Goal: Task Accomplishment & Management: Manage account settings

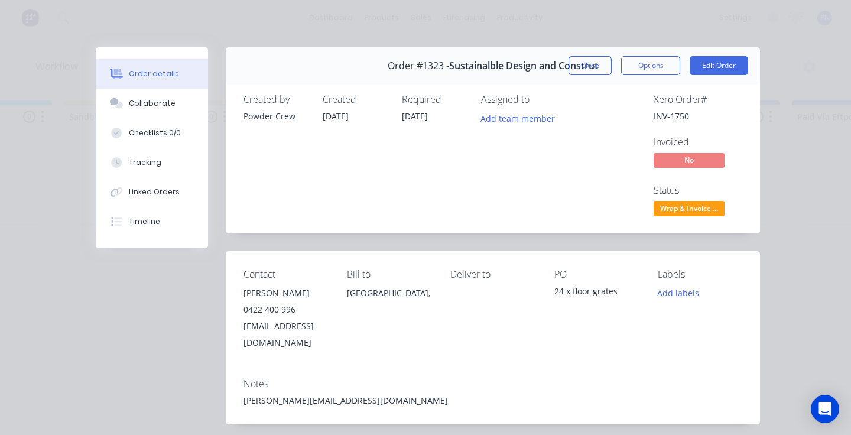
scroll to position [24, 0]
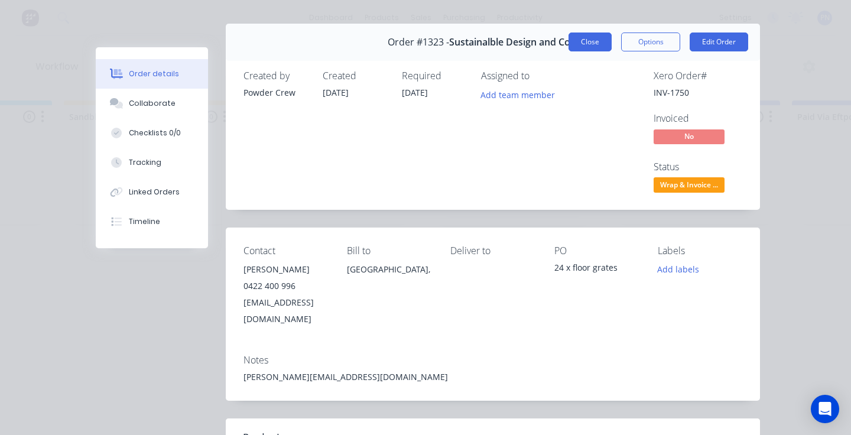
click at [591, 47] on button "Close" at bounding box center [589, 41] width 43 height 19
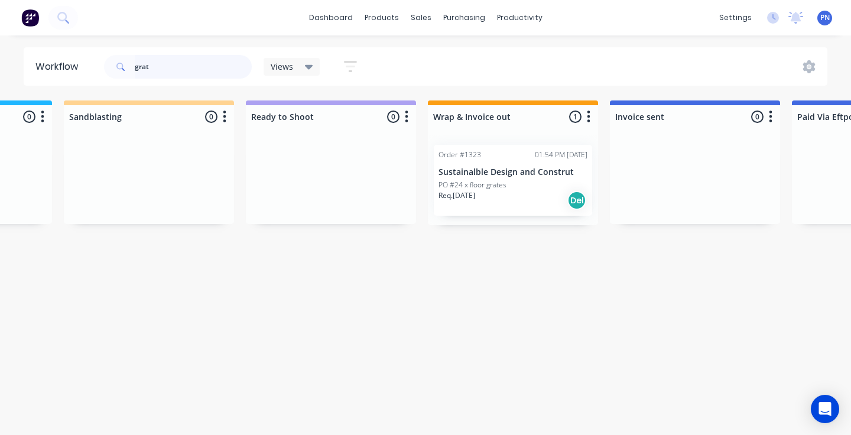
click at [196, 69] on input "grat" at bounding box center [193, 67] width 117 height 24
type input "s"
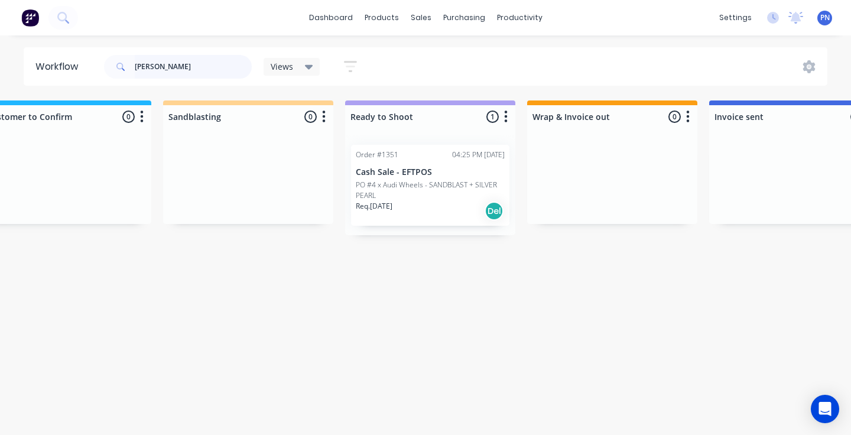
scroll to position [0, 1556]
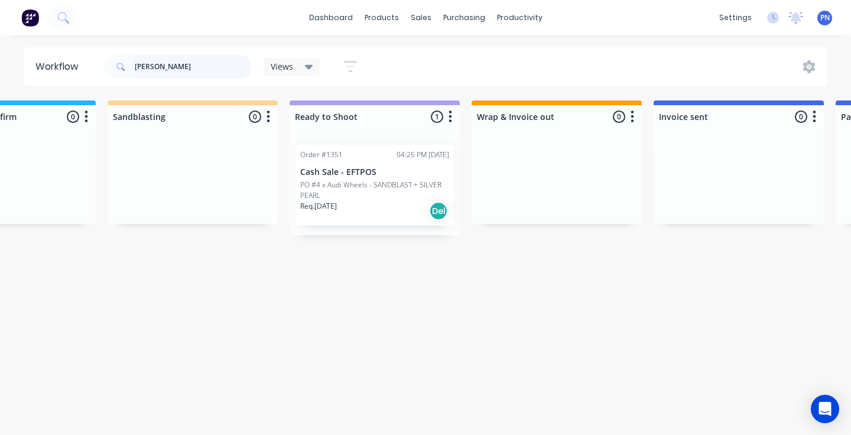
type input "[PERSON_NAME]"
click at [390, 212] on div "Req. [DATE] Del" at bounding box center [374, 211] width 149 height 20
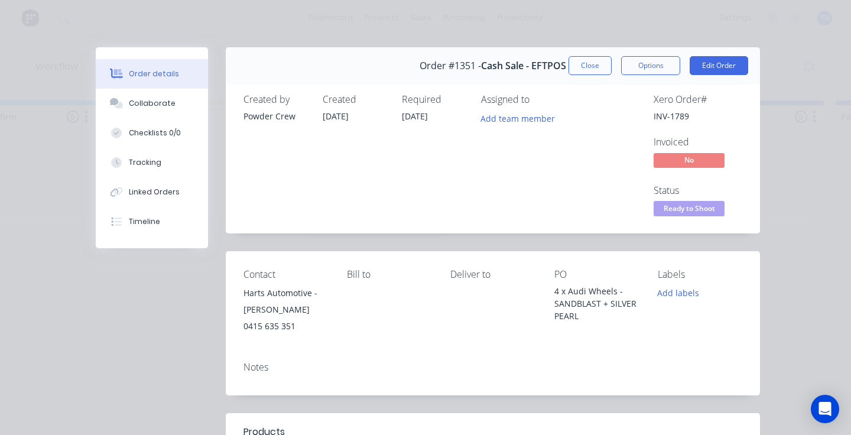
click at [281, 388] on div "Notes" at bounding box center [493, 373] width 534 height 43
click at [281, 380] on div "Notes" at bounding box center [493, 373] width 534 height 43
click at [705, 62] on button "Edit Order" at bounding box center [719, 65] width 58 height 19
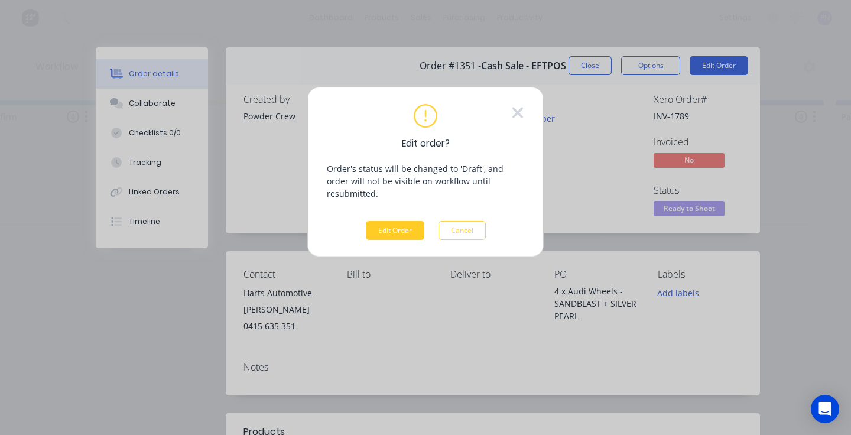
click at [395, 221] on button "Edit Order" at bounding box center [395, 230] width 58 height 19
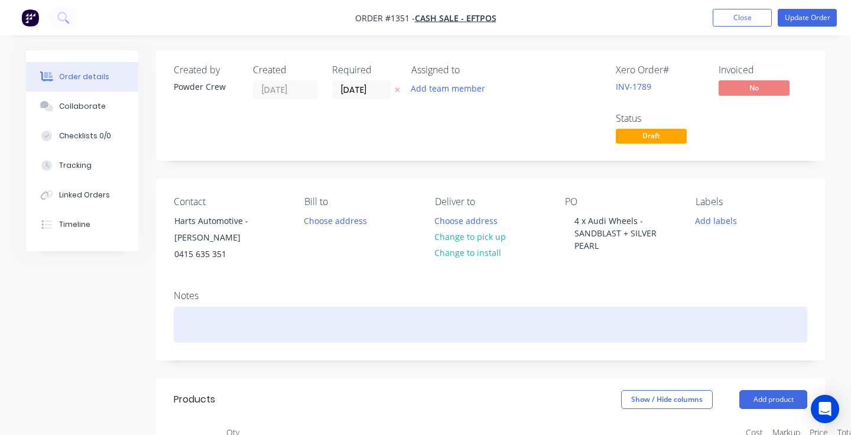
click at [207, 307] on div at bounding box center [490, 325] width 633 height 36
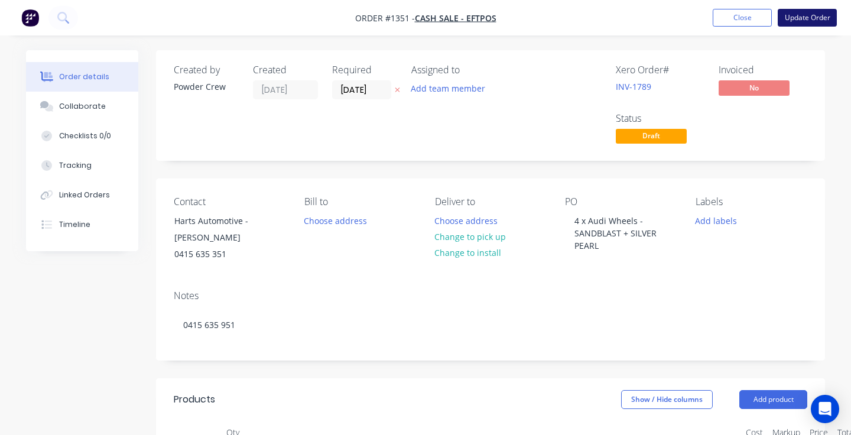
click at [798, 11] on button "Update Order" at bounding box center [807, 18] width 59 height 18
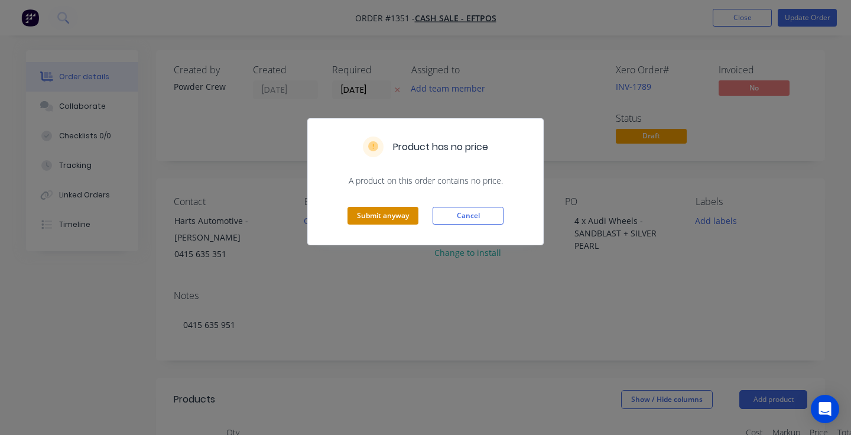
click at [402, 207] on button "Submit anyway" at bounding box center [382, 216] width 71 height 18
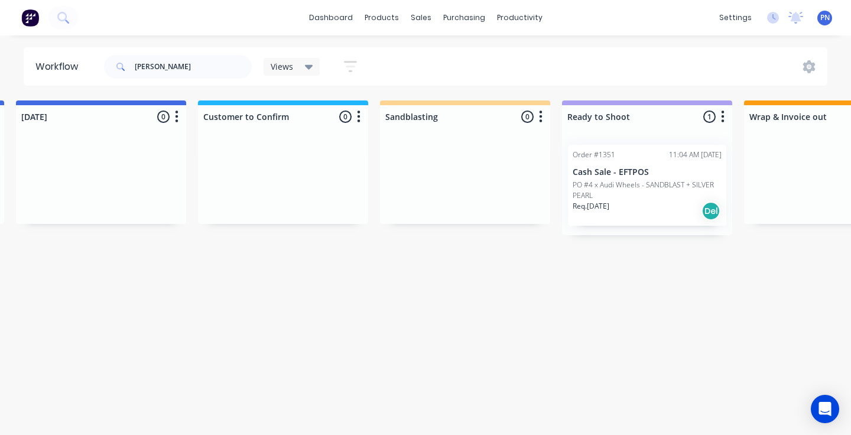
scroll to position [0, 1318]
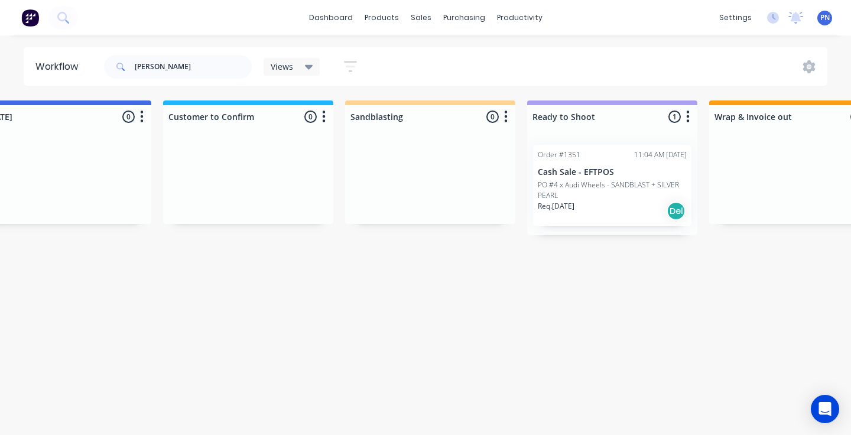
click at [618, 203] on div "Req. [DATE] Del" at bounding box center [612, 211] width 149 height 20
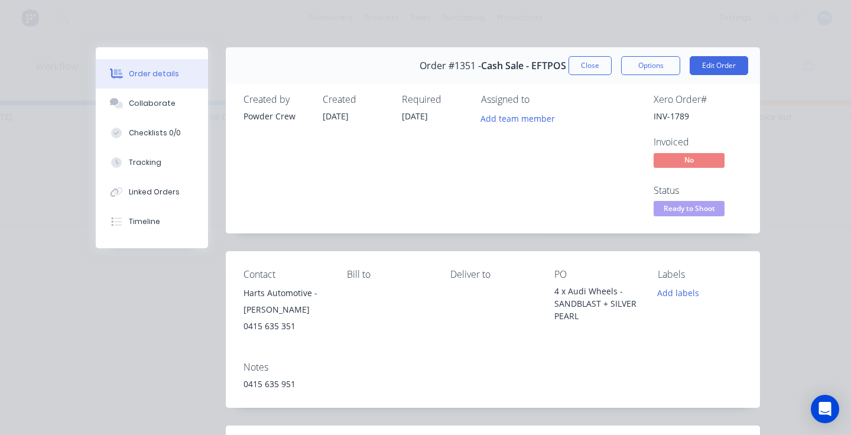
scroll to position [0, 0]
click at [705, 66] on button "Edit Order" at bounding box center [719, 65] width 58 height 19
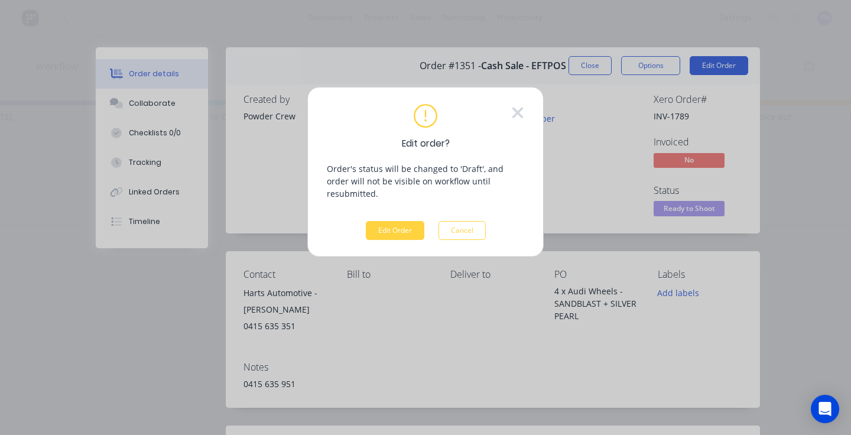
click at [405, 206] on div "Edit order? Order's status will be changed to 'Draft', and order will not be vi…" at bounding box center [425, 172] width 197 height 136
click at [406, 221] on button "Edit Order" at bounding box center [395, 230] width 58 height 19
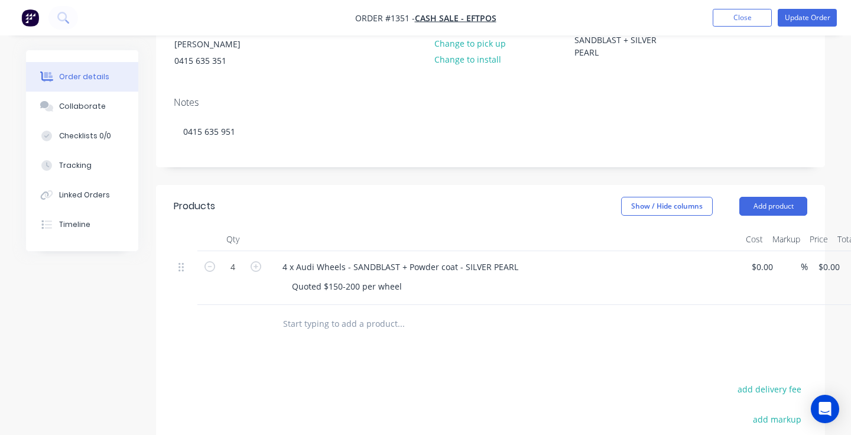
scroll to position [240, 0]
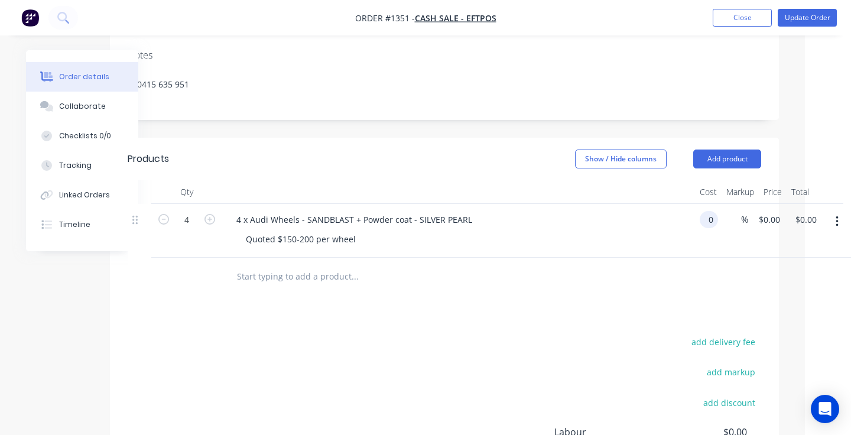
click at [700, 211] on div "0 0" at bounding box center [709, 219] width 18 height 17
type input "$200.00"
type input "$800.00"
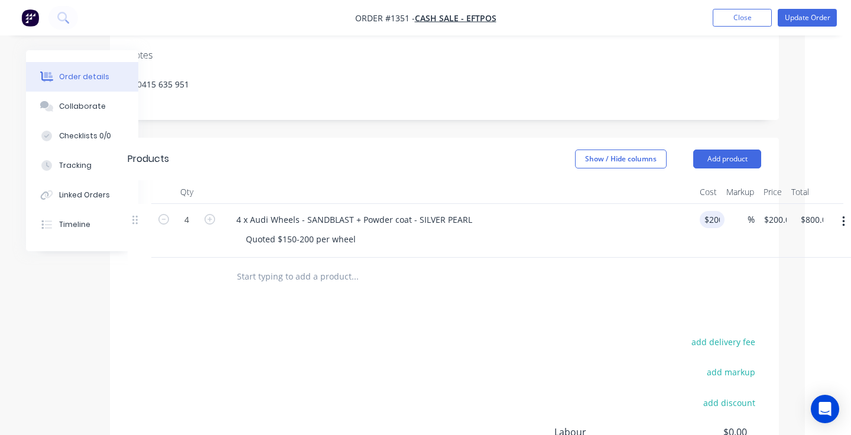
click at [652, 258] on div at bounding box center [444, 277] width 633 height 38
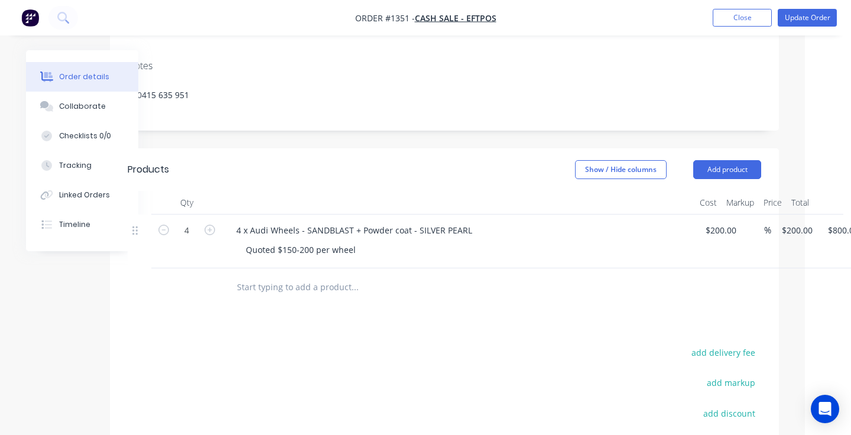
scroll to position [9, 46]
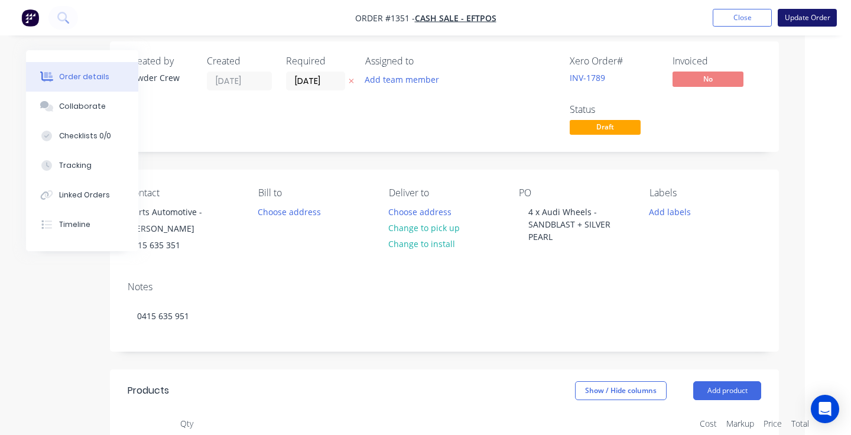
click at [802, 21] on button "Update Order" at bounding box center [807, 18] width 59 height 18
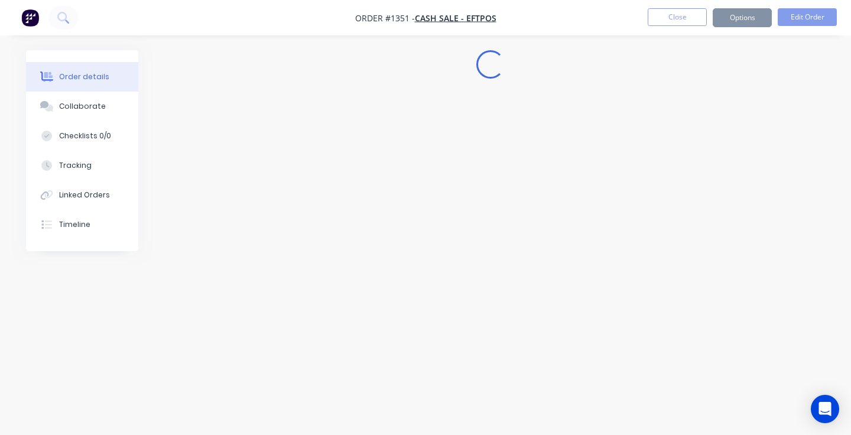
scroll to position [0, 0]
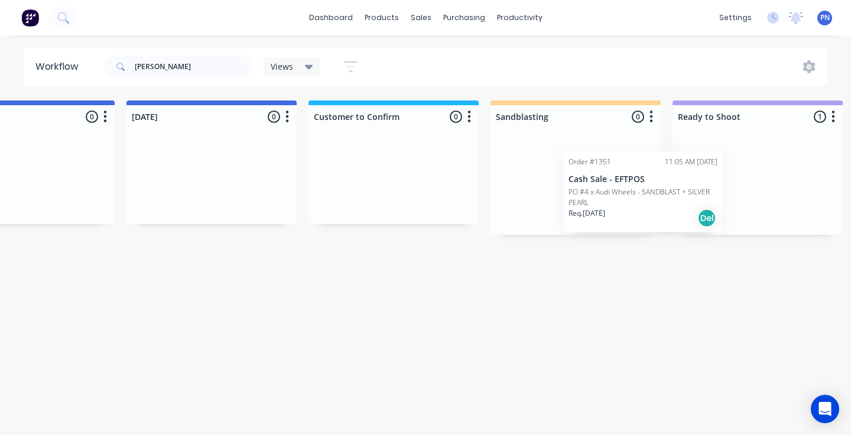
scroll to position [0, 1173]
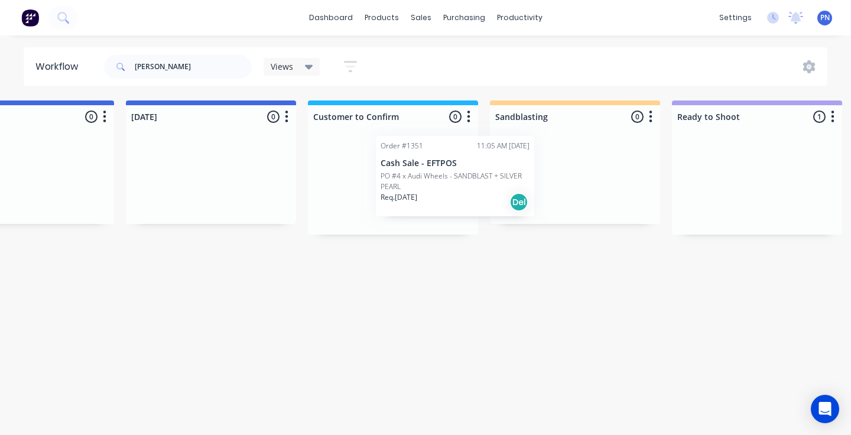
drag, startPoint x: 783, startPoint y: 204, endPoint x: 453, endPoint y: 196, distance: 330.4
click at [451, 196] on div "Submitted 0 Status colour #ADADAD hex #ADADAD Save Cancel Summaries Total order…" at bounding box center [317, 167] width 2999 height 134
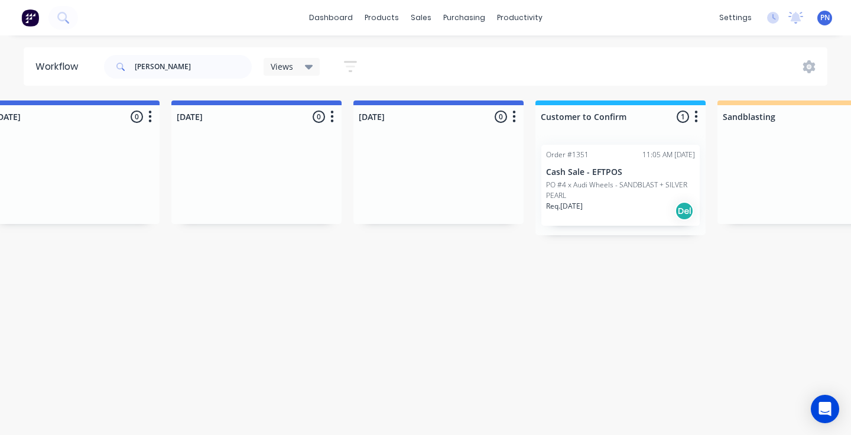
scroll to position [0, 802]
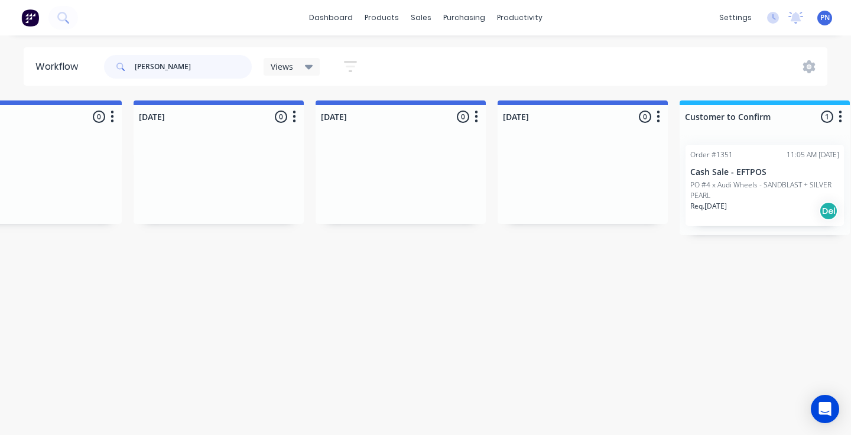
click at [198, 69] on input "[PERSON_NAME]" at bounding box center [193, 67] width 117 height 24
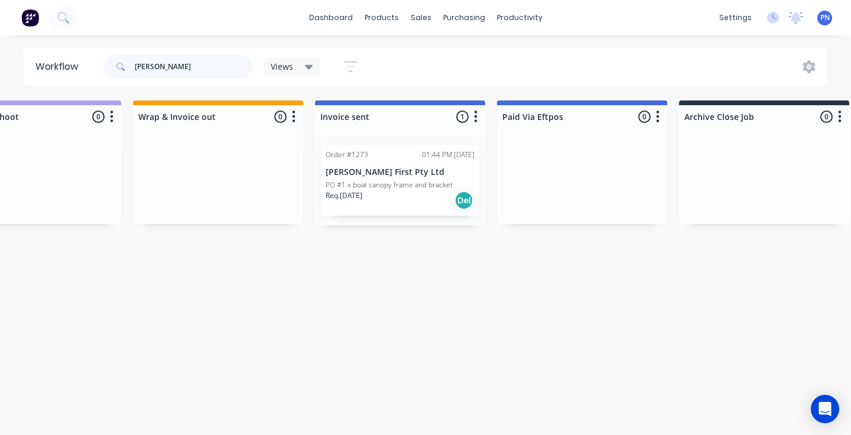
scroll to position [0, 1908]
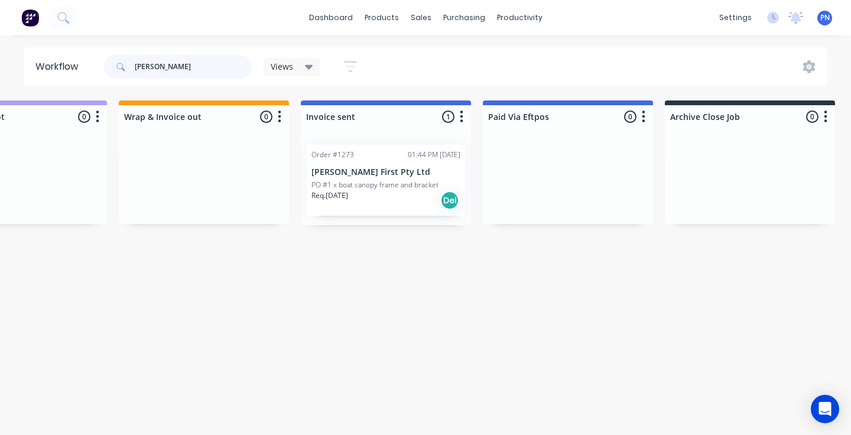
type input "[PERSON_NAME]"
click at [391, 205] on div "Req. [DATE] Del" at bounding box center [385, 200] width 149 height 20
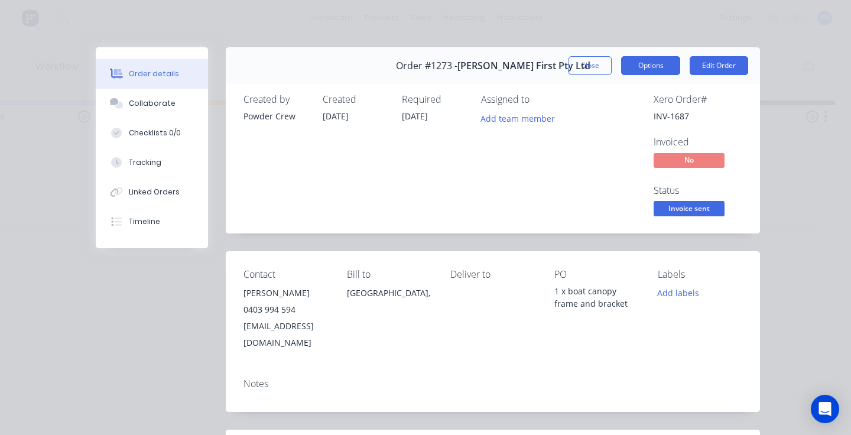
click at [655, 60] on button "Options" at bounding box center [650, 65] width 59 height 19
click at [723, 67] on button "Edit Order" at bounding box center [719, 65] width 58 height 19
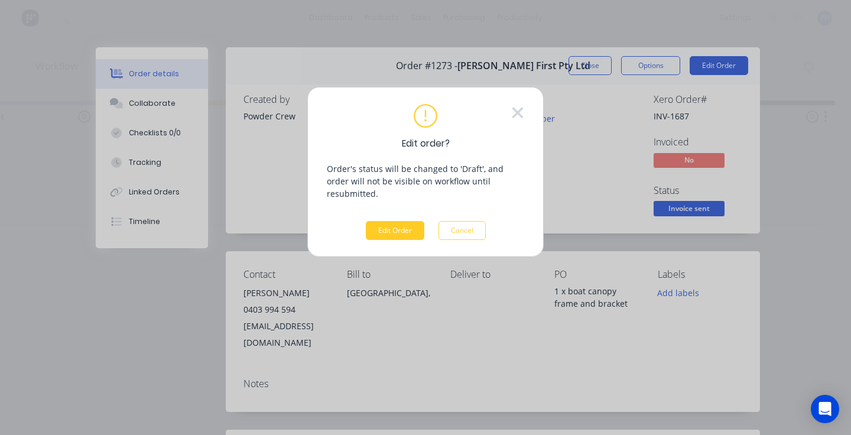
click at [402, 221] on button "Edit Order" at bounding box center [395, 230] width 58 height 19
click at [408, 221] on button "Edit Order" at bounding box center [395, 230] width 58 height 19
click at [496, 135] on div "Edit order? Order's status will be changed to 'Draft', and order will not be vi…" at bounding box center [425, 172] width 197 height 136
click at [514, 113] on icon at bounding box center [517, 113] width 13 height 18
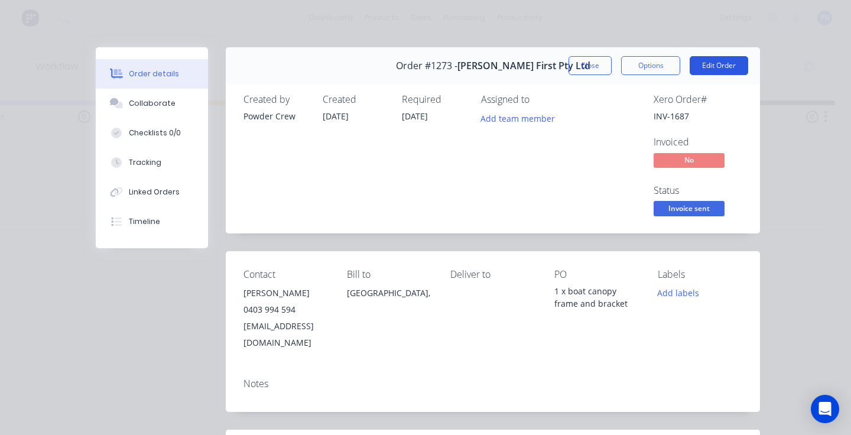
click at [731, 67] on button "Edit Order" at bounding box center [719, 65] width 58 height 19
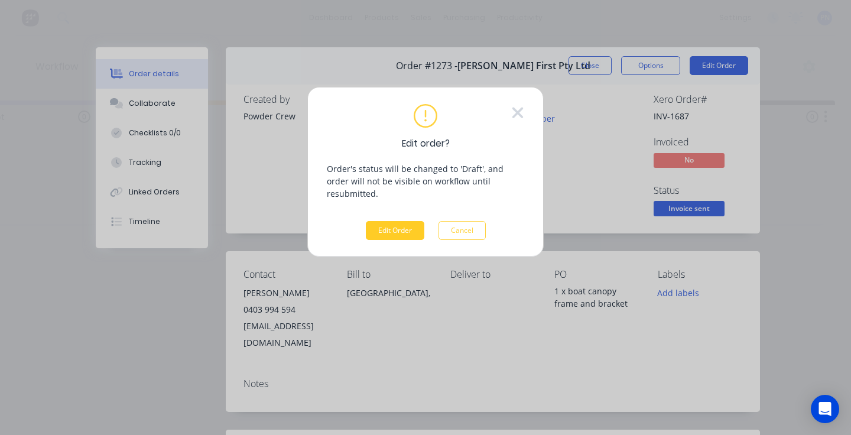
click at [395, 221] on button "Edit Order" at bounding box center [395, 230] width 58 height 19
click at [591, 69] on div "Edit order? Order's status will be changed to 'Draft', and order will not be vi…" at bounding box center [425, 217] width 851 height 435
click at [514, 114] on icon at bounding box center [517, 113] width 13 height 18
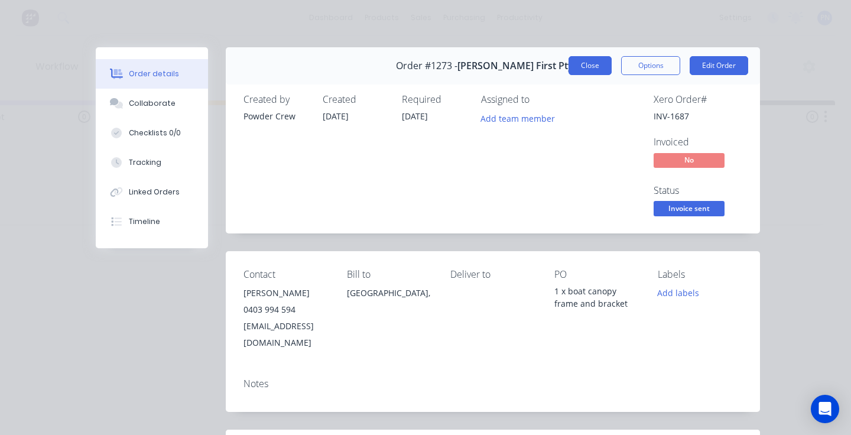
click at [583, 71] on button "Close" at bounding box center [589, 65] width 43 height 19
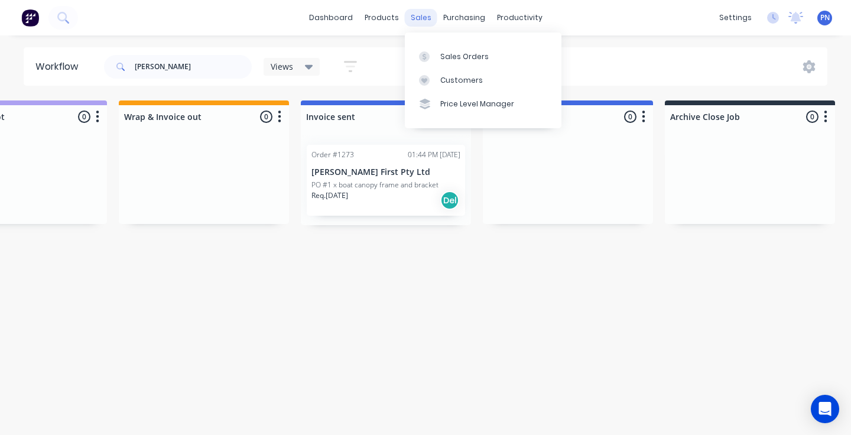
click at [413, 19] on div "sales" at bounding box center [421, 18] width 32 height 18
click at [454, 59] on div "Sales Orders" at bounding box center [464, 56] width 48 height 11
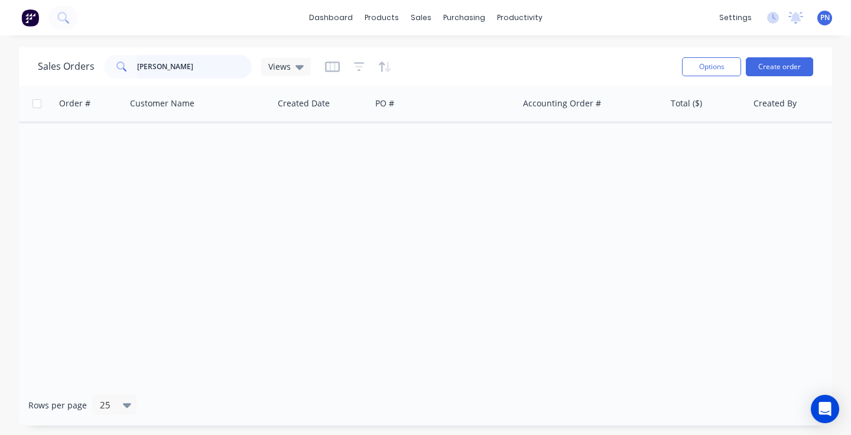
click at [201, 66] on input "[PERSON_NAME]" at bounding box center [194, 67] width 115 height 24
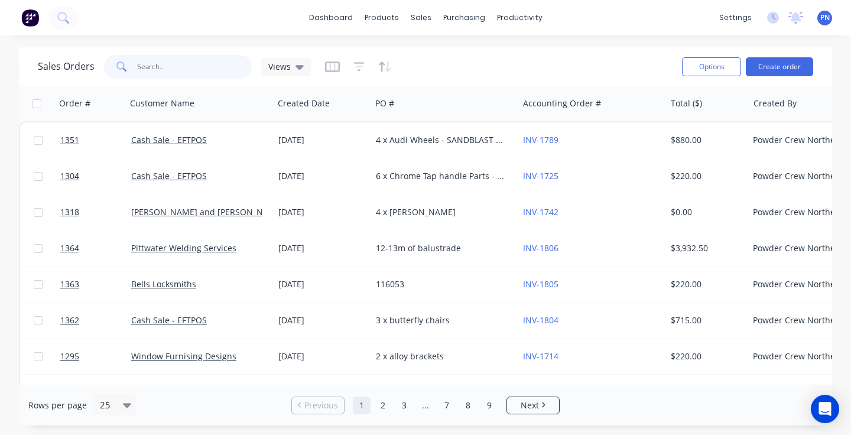
click at [206, 69] on input "text" at bounding box center [194, 67] width 115 height 24
type input "a"
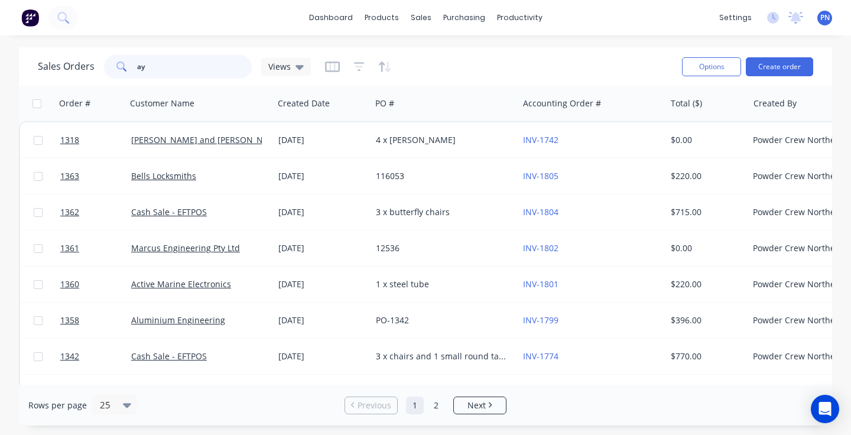
type input "a"
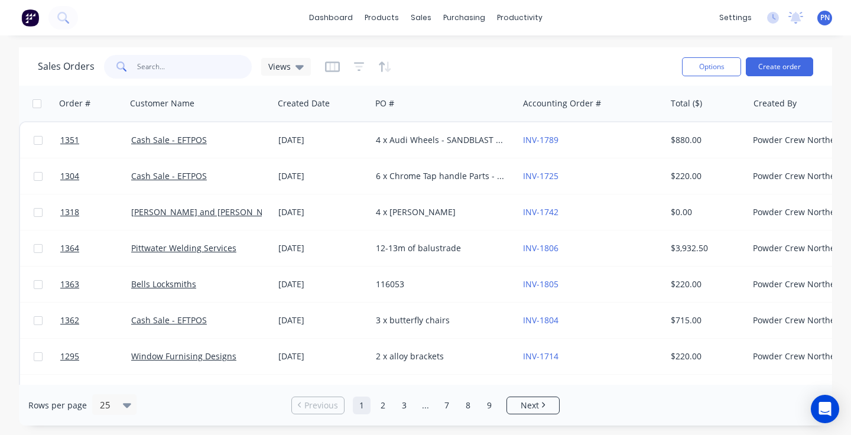
type input "j"
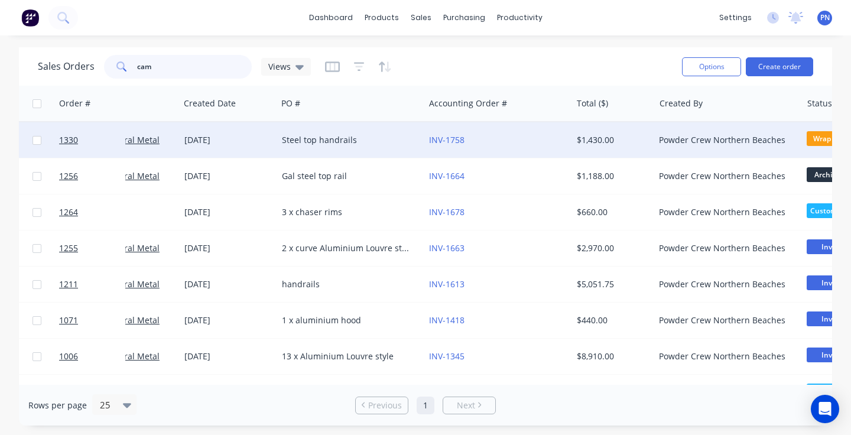
scroll to position [0, 128]
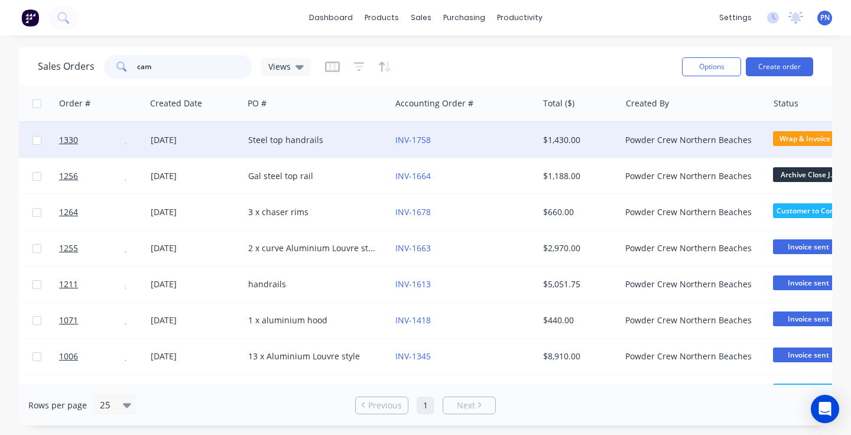
type input "cam"
click at [362, 139] on div "Steel top handrails" at bounding box center [313, 140] width 131 height 12
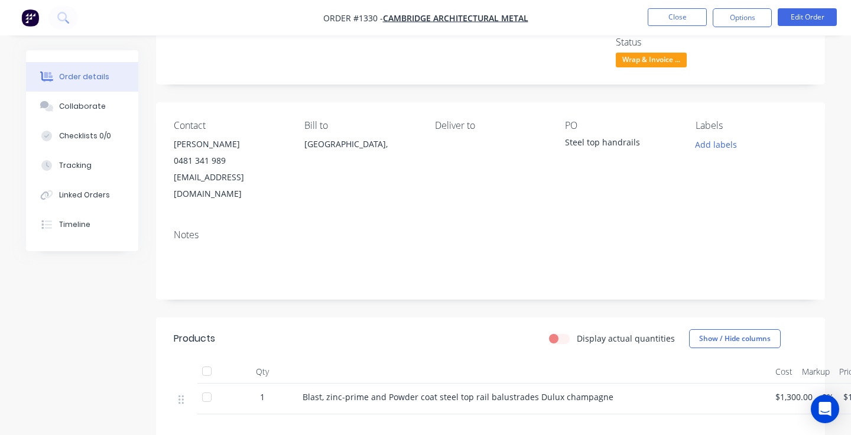
scroll to position [89, 0]
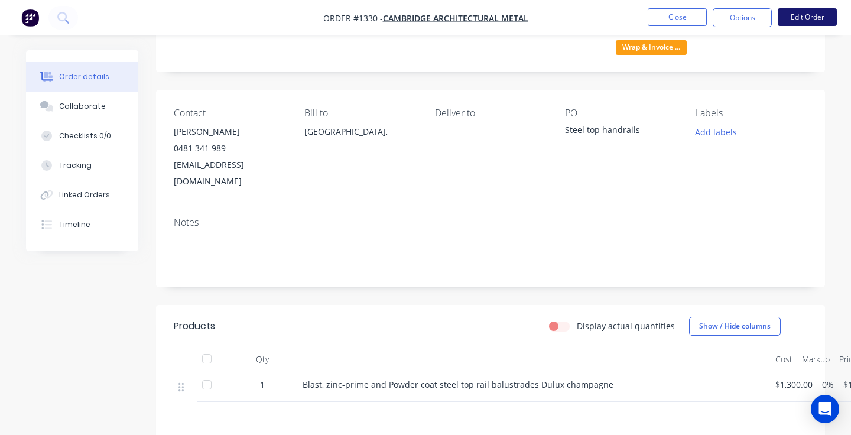
click at [807, 21] on button "Edit Order" at bounding box center [807, 17] width 59 height 18
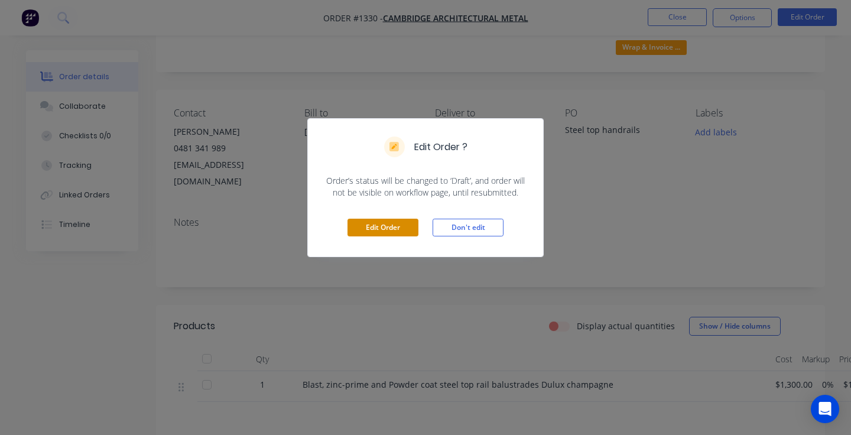
click at [386, 223] on button "Edit Order" at bounding box center [382, 228] width 71 height 18
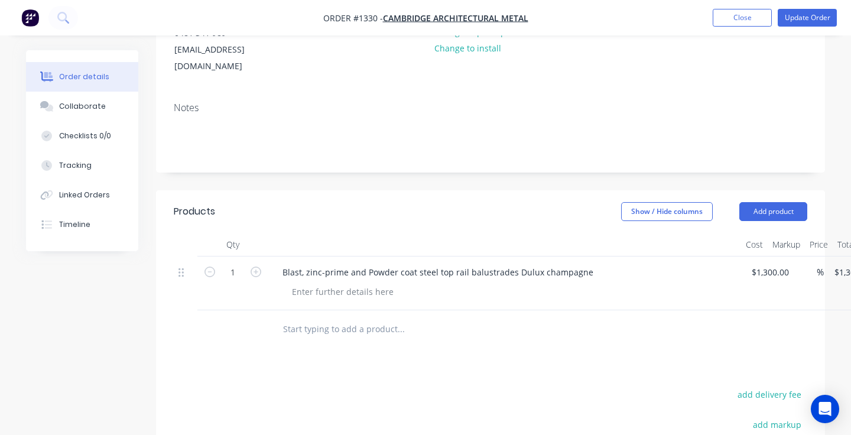
scroll to position [210, 0]
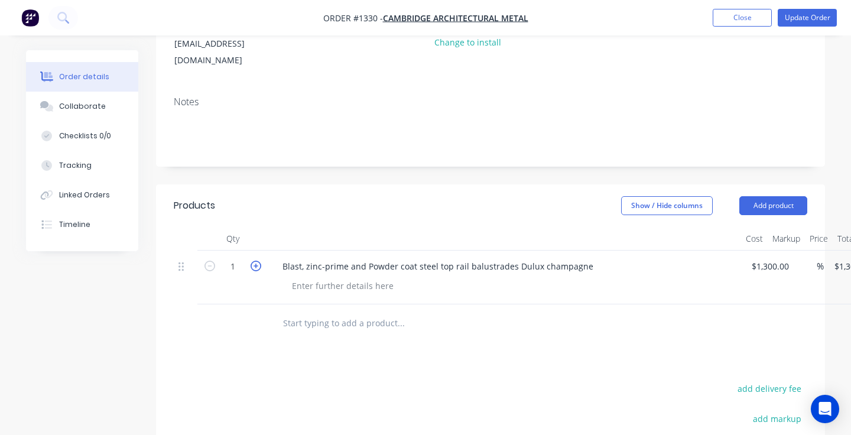
click at [254, 261] on icon "button" at bounding box center [256, 266] width 11 height 11
type input "2"
type input "$2,600.00"
click at [254, 261] on icon "button" at bounding box center [256, 266] width 11 height 11
type input "3"
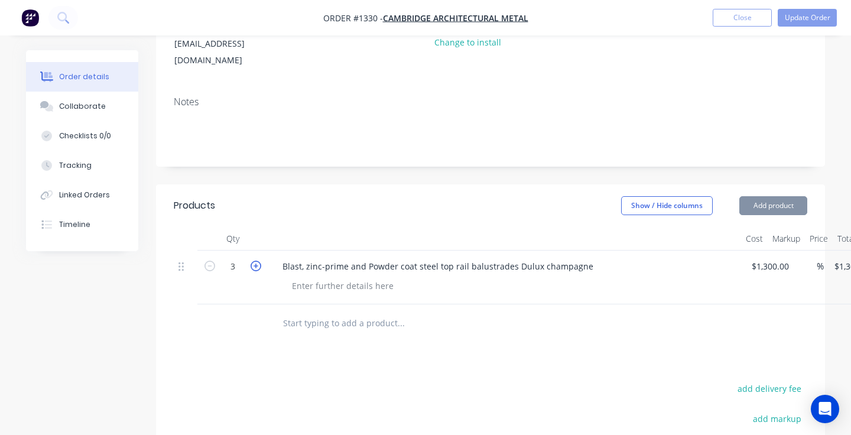
type input "$3,900.00"
click at [254, 261] on icon "button" at bounding box center [256, 266] width 11 height 11
type input "4"
type input "$5,200.00"
click at [254, 261] on icon "button" at bounding box center [256, 266] width 11 height 11
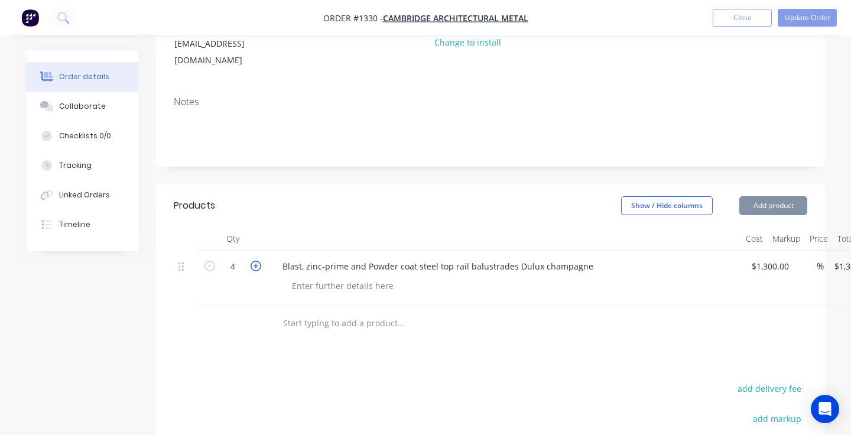
type input "5"
type input "$6,500.00"
click at [254, 261] on icon "button" at bounding box center [256, 266] width 11 height 11
type input "6"
type input "$7,800.00"
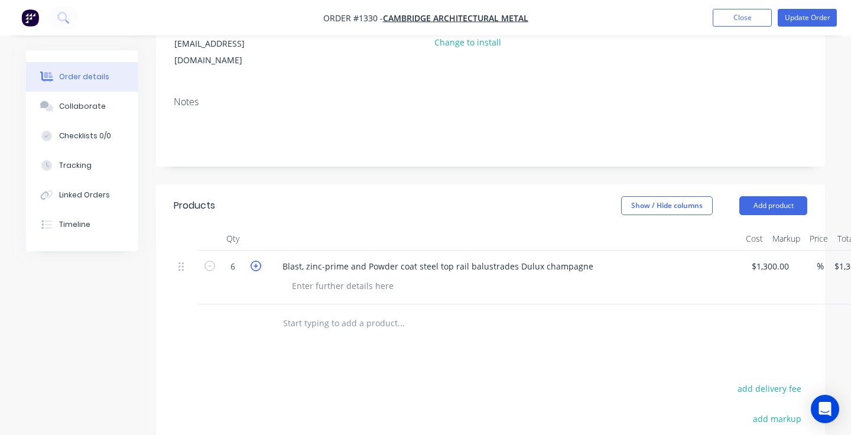
click at [254, 261] on icon "button" at bounding box center [256, 266] width 11 height 11
type input "7"
type input "$9,100.00"
click at [254, 261] on icon "button" at bounding box center [256, 266] width 11 height 11
type input "8"
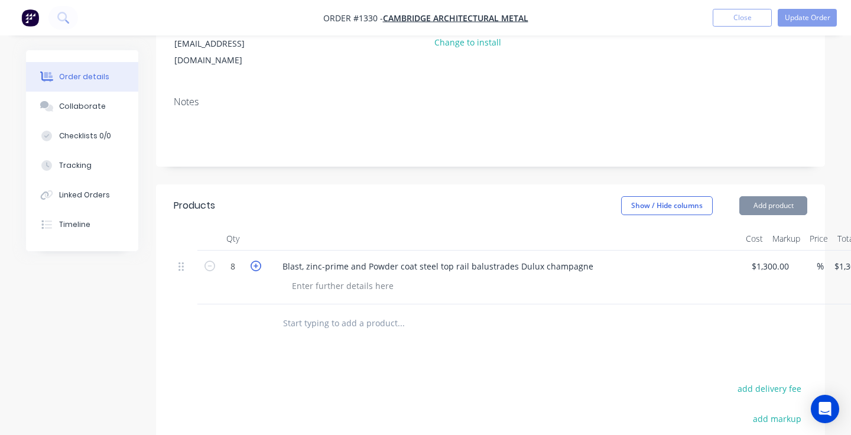
type input "$10,400.00"
click at [254, 261] on icon "button" at bounding box center [256, 266] width 11 height 11
type input "9"
type input "$11,700.00"
click at [254, 261] on icon "button" at bounding box center [256, 266] width 11 height 11
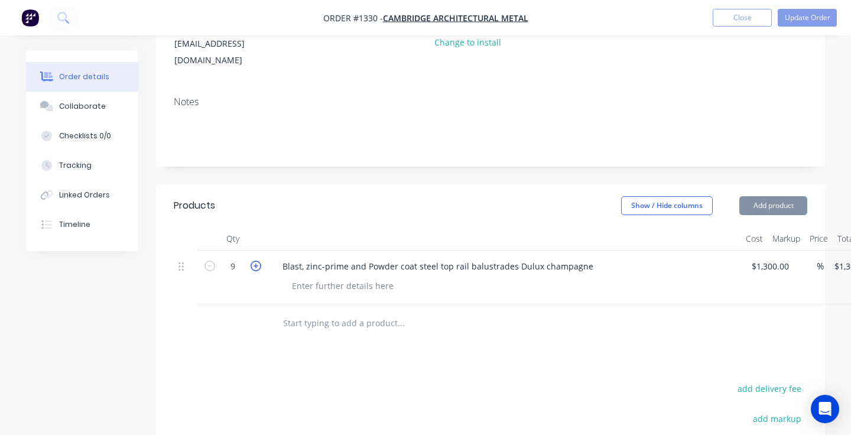
type input "10"
type input "$13,000.00"
click at [254, 261] on icon "button" at bounding box center [256, 266] width 11 height 11
type input "11"
type input "$14,300.00"
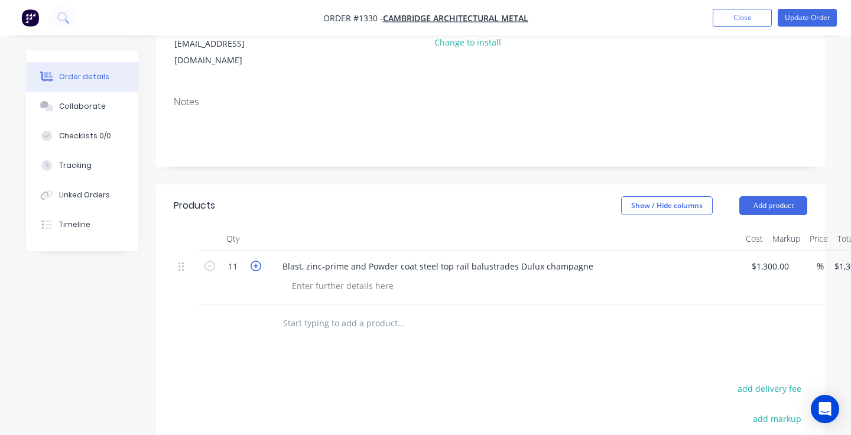
click at [254, 261] on icon "button" at bounding box center [256, 266] width 11 height 11
type input "12"
type input "$15,600.00"
click at [254, 261] on icon "button" at bounding box center [256, 266] width 11 height 11
type input "13"
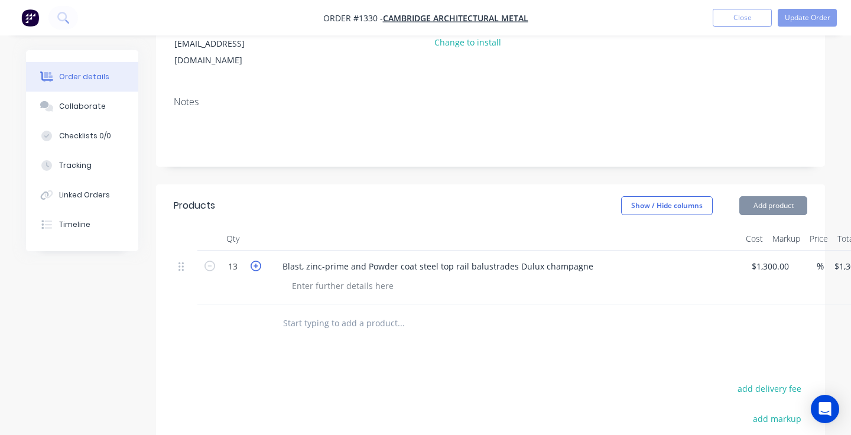
type input "$16,900.00"
click at [254, 261] on icon "button" at bounding box center [256, 266] width 11 height 11
type input "14"
type input "$18,200.00"
click at [254, 261] on icon "button" at bounding box center [256, 266] width 11 height 11
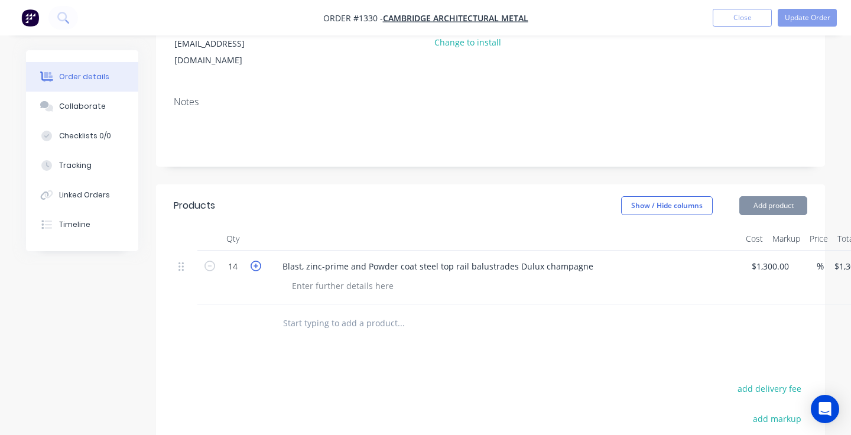
type input "15"
type input "$19,500.00"
click at [254, 261] on icon "button" at bounding box center [256, 266] width 11 height 11
type input "16"
type input "$20,800.00"
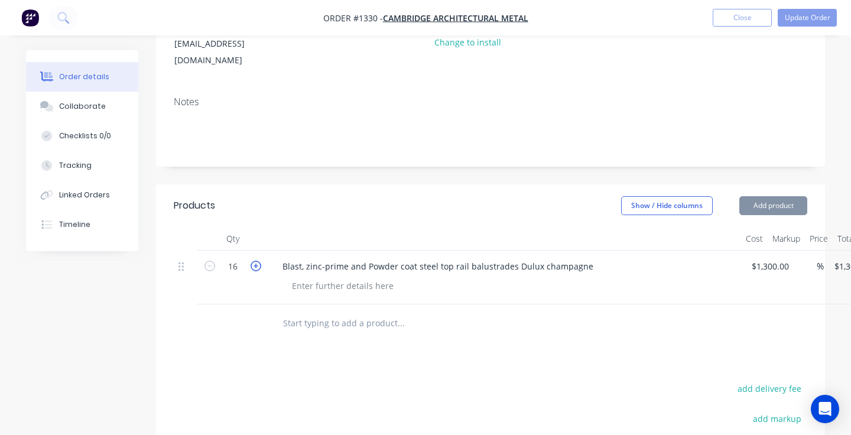
click at [254, 261] on icon "button" at bounding box center [256, 266] width 11 height 11
type input "17"
type input "$22,100.00"
click at [254, 261] on icon "button" at bounding box center [256, 266] width 11 height 11
type input "18"
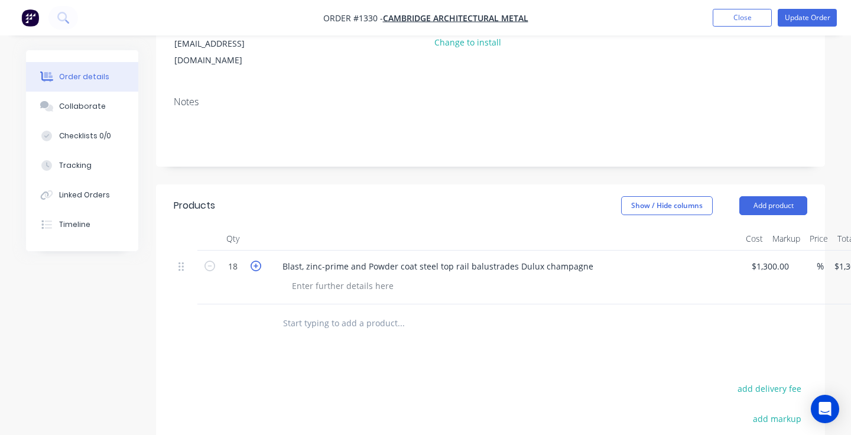
type input "$23,400.00"
click at [254, 261] on icon "button" at bounding box center [256, 266] width 11 height 11
type input "19"
type input "$24,700.00"
click at [254, 261] on icon "button" at bounding box center [256, 266] width 11 height 11
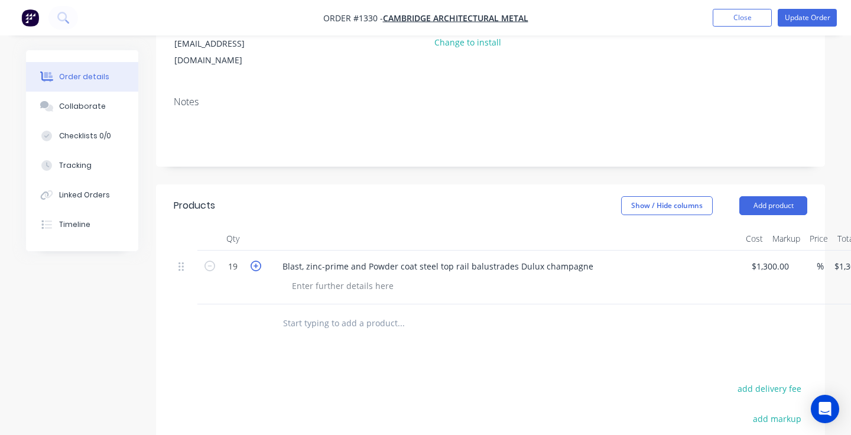
type input "20"
type input "$26,000.00"
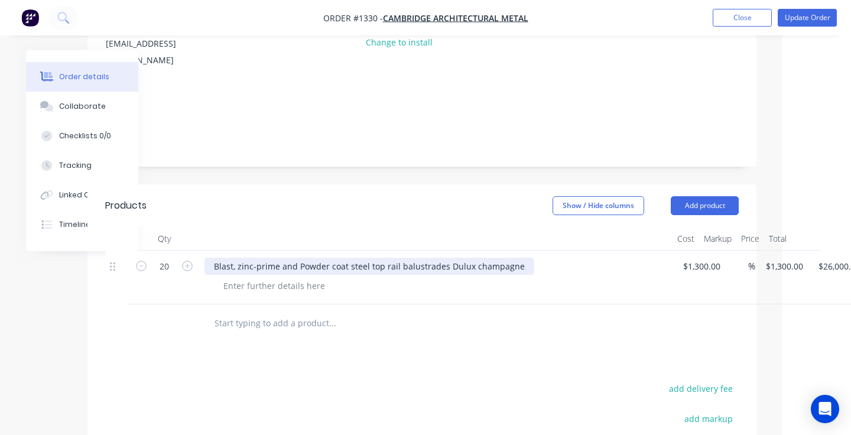
scroll to position [210, 109]
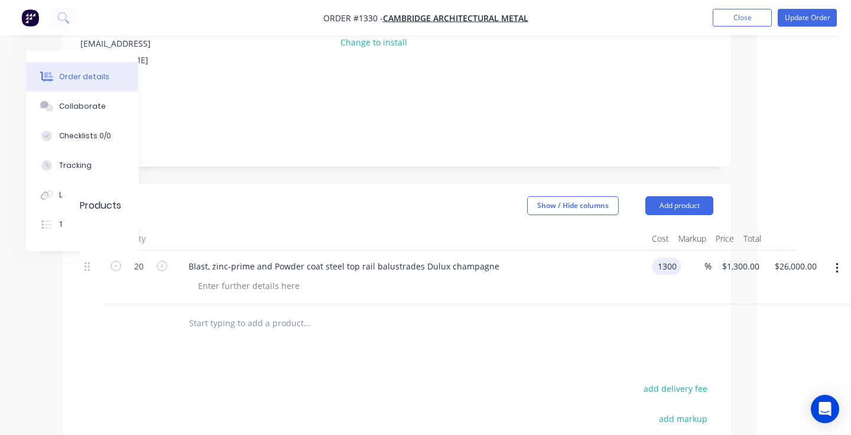
click at [649, 251] on div "1300 1300" at bounding box center [664, 278] width 34 height 54
click at [649, 251] on div "$1,300.00 1300" at bounding box center [664, 278] width 34 height 54
click at [676, 258] on input "1300" at bounding box center [668, 266] width 25 height 17
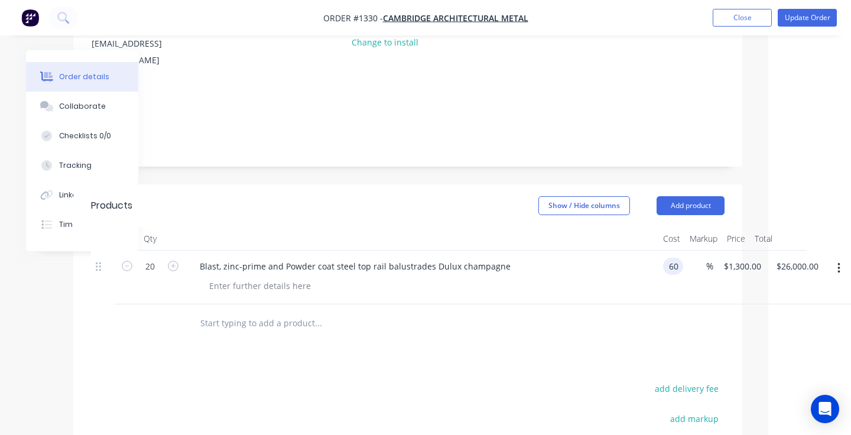
type input "$60.00"
type input "$1,200.00"
click at [619, 281] on div "Blast, zinc-prime and Powder coat steel top rail balustrades Dulux champagne" at bounding box center [422, 278] width 473 height 54
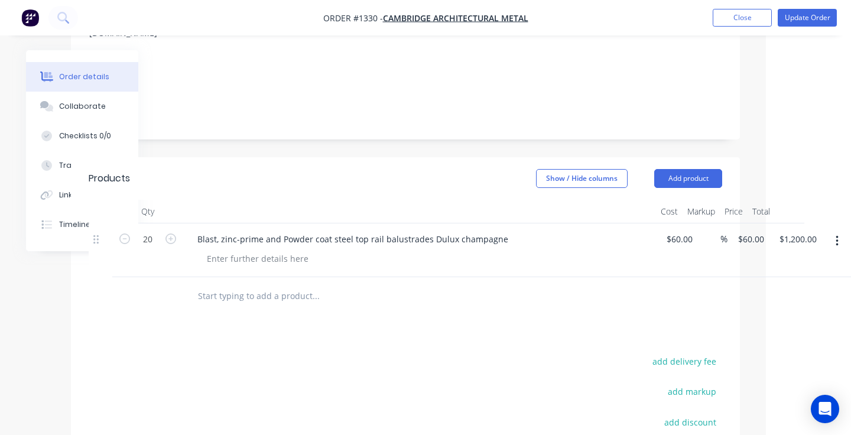
scroll to position [161, 85]
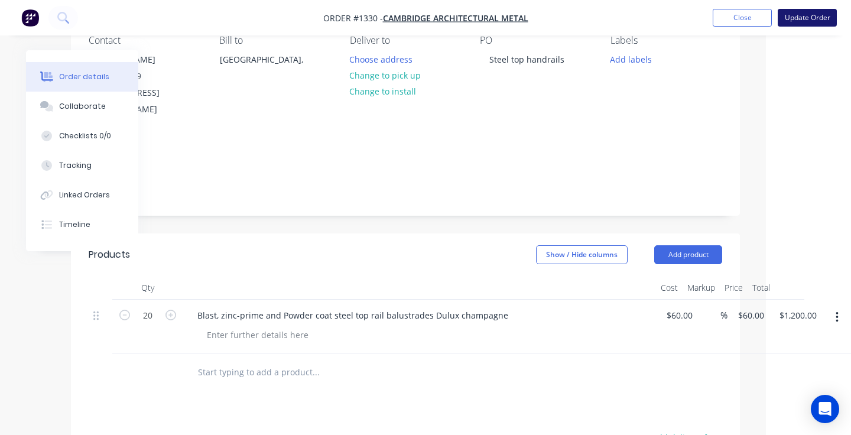
click at [804, 14] on button "Update Order" at bounding box center [807, 18] width 59 height 18
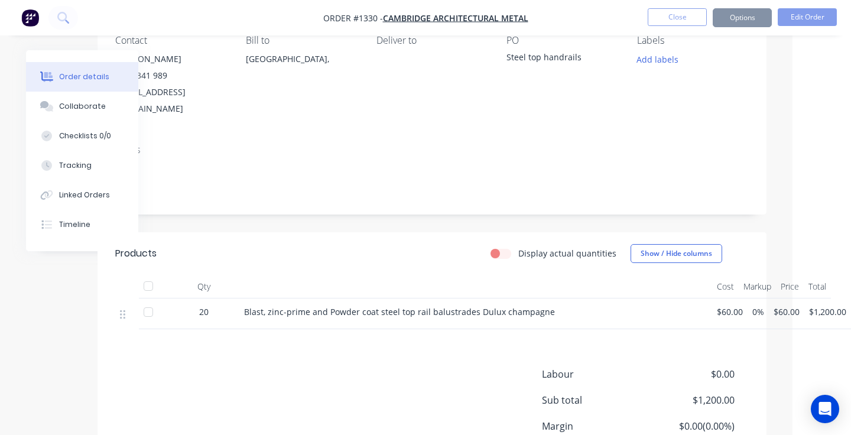
scroll to position [0, 0]
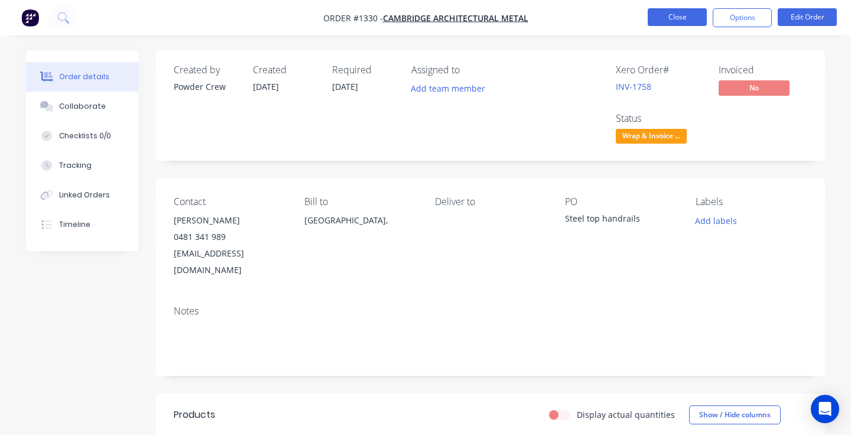
click at [668, 19] on button "Close" at bounding box center [677, 17] width 59 height 18
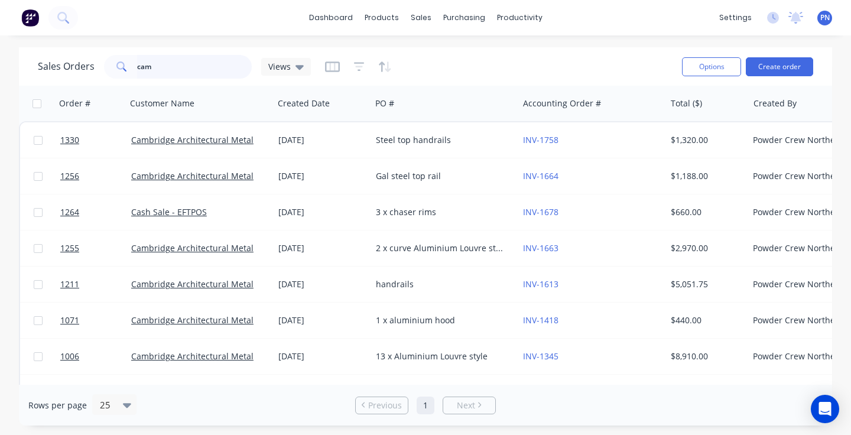
click at [226, 64] on input "cam" at bounding box center [194, 67] width 115 height 24
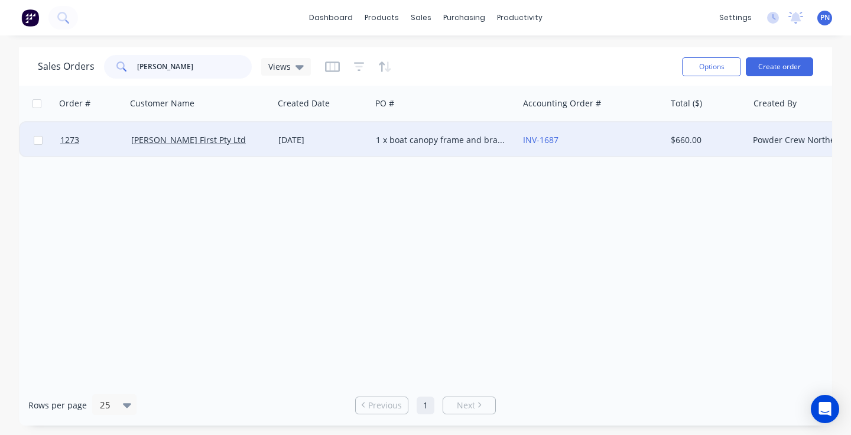
type input "[PERSON_NAME]"
click at [365, 140] on div "[DATE]" at bounding box center [322, 140] width 88 height 12
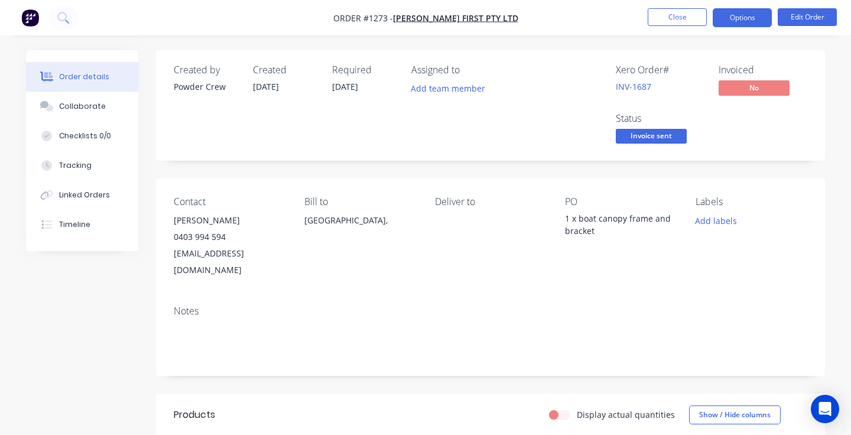
click at [746, 18] on button "Options" at bounding box center [742, 17] width 59 height 19
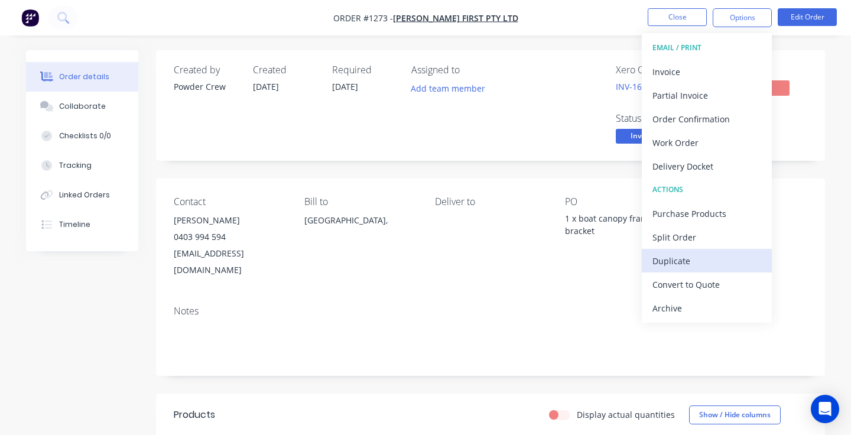
click at [694, 258] on div "Duplicate" at bounding box center [706, 260] width 109 height 17
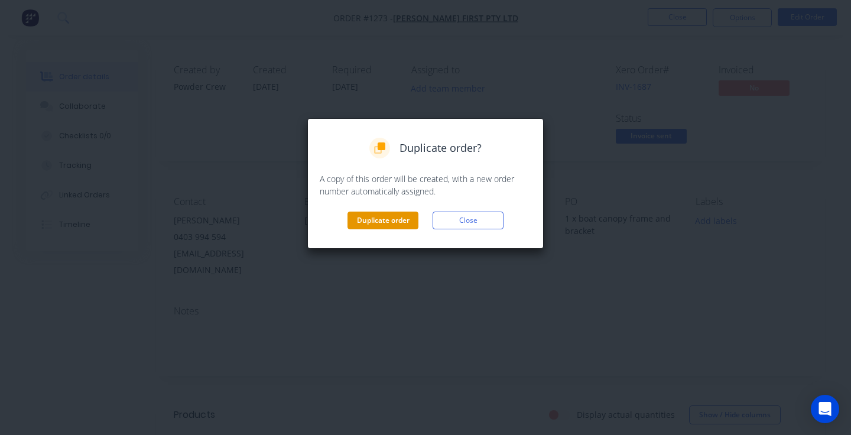
click at [373, 217] on button "Duplicate order" at bounding box center [382, 221] width 71 height 18
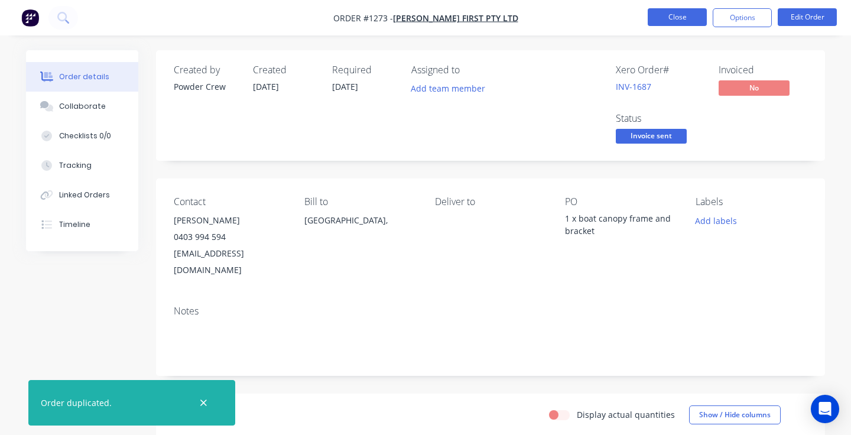
click at [685, 15] on button "Close" at bounding box center [677, 17] width 59 height 18
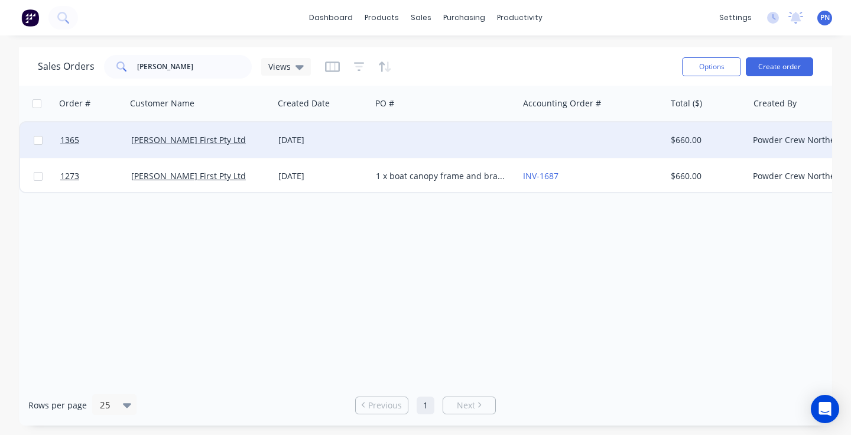
click at [415, 138] on div at bounding box center [444, 139] width 147 height 35
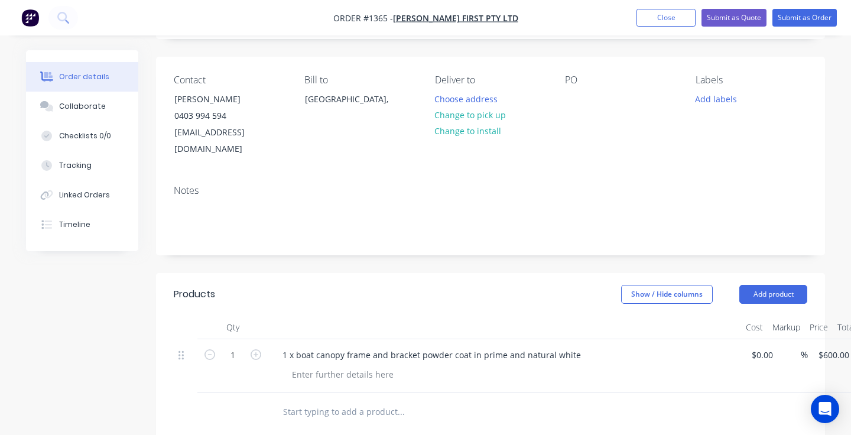
scroll to position [71, 0]
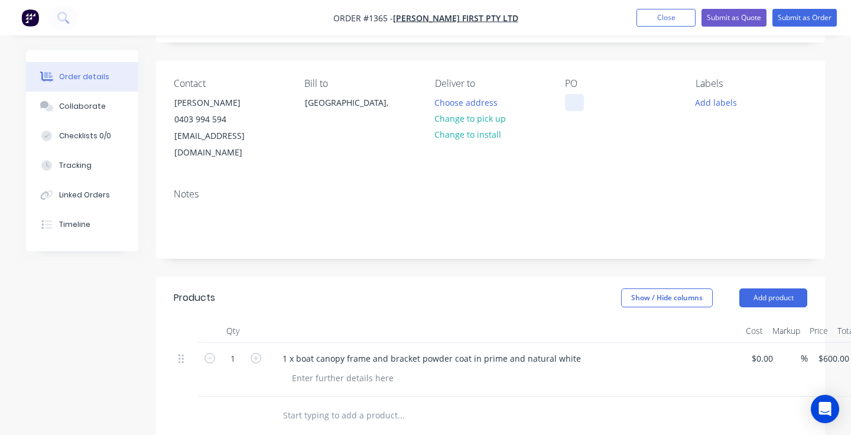
click at [571, 100] on div at bounding box center [574, 102] width 19 height 17
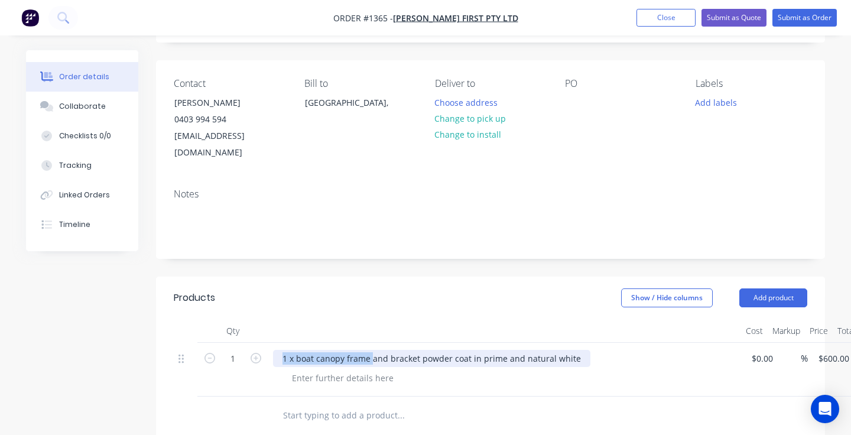
drag, startPoint x: 372, startPoint y: 342, endPoint x: 283, endPoint y: 344, distance: 88.6
click at [283, 350] on div "1 x boat canopy frame and bracket powder coat in prime and natural white" at bounding box center [431, 358] width 317 height 17
copy div "1 x boat canopy frame"
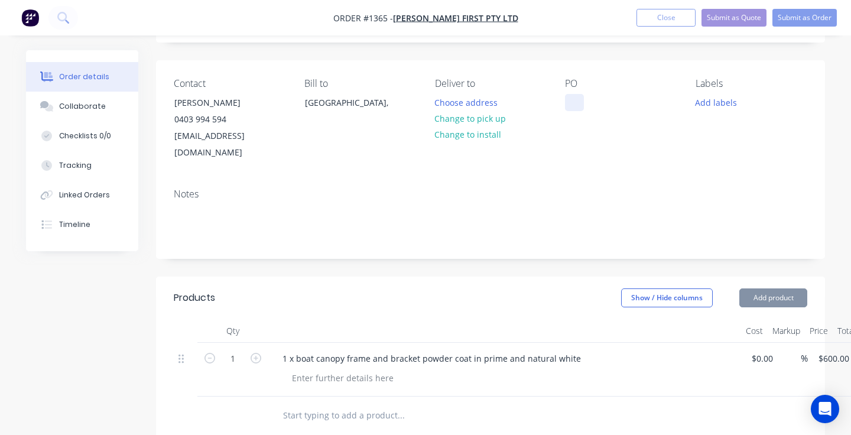
click at [578, 96] on div at bounding box center [574, 102] width 19 height 17
paste div
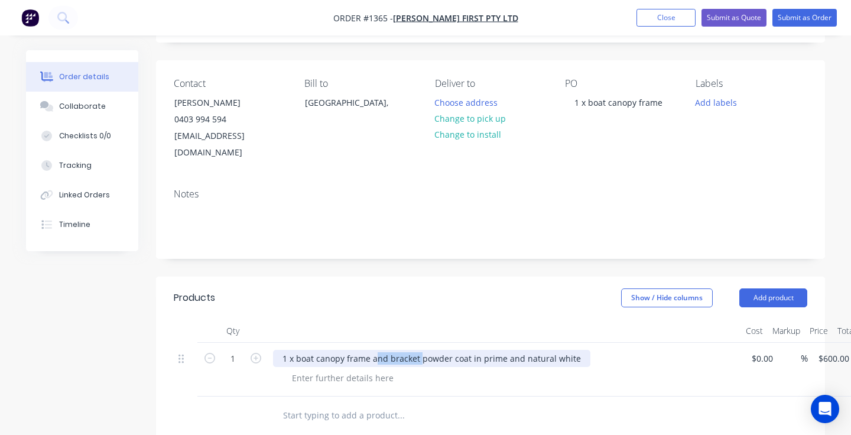
drag, startPoint x: 419, startPoint y: 343, endPoint x: 376, endPoint y: 342, distance: 43.7
click at [376, 350] on div "1 x boat canopy frame and bracket powder coat in prime and natural white" at bounding box center [431, 358] width 317 height 17
click at [522, 350] on div "1 x boat canopy frame powder coat in prime and natural white" at bounding box center [407, 358] width 268 height 17
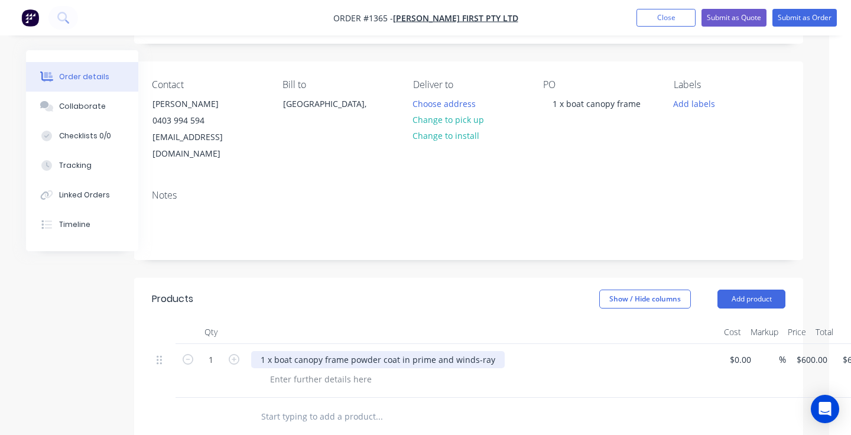
scroll to position [53, 22]
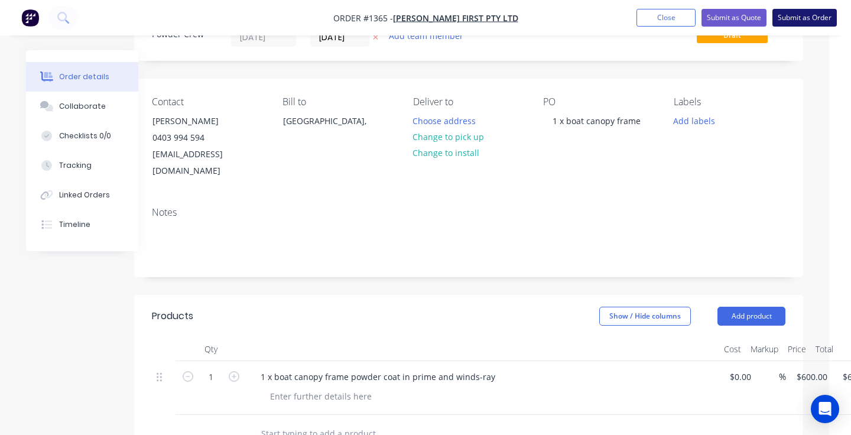
click at [791, 19] on button "Submit as Order" at bounding box center [804, 18] width 64 height 18
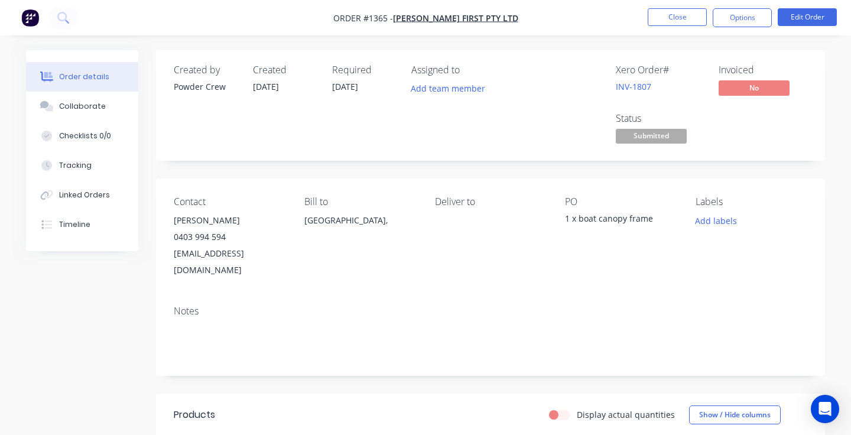
click at [648, 139] on span "Submitted" at bounding box center [651, 136] width 71 height 15
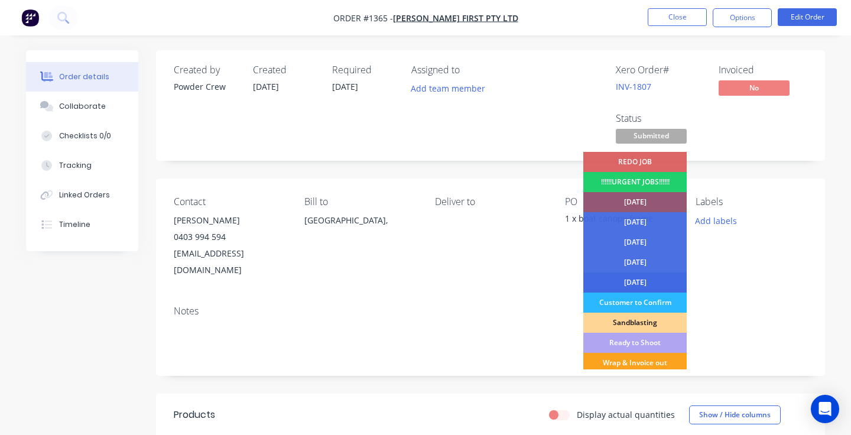
click at [634, 278] on div "[DATE]" at bounding box center [634, 282] width 103 height 20
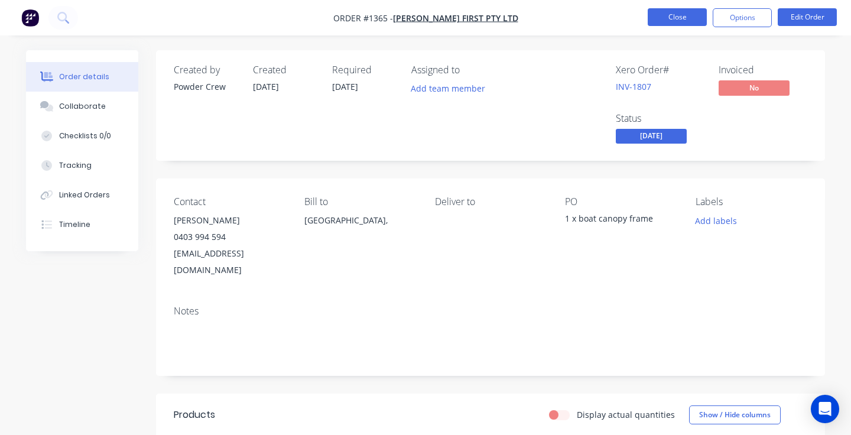
click at [679, 16] on button "Close" at bounding box center [677, 17] width 59 height 18
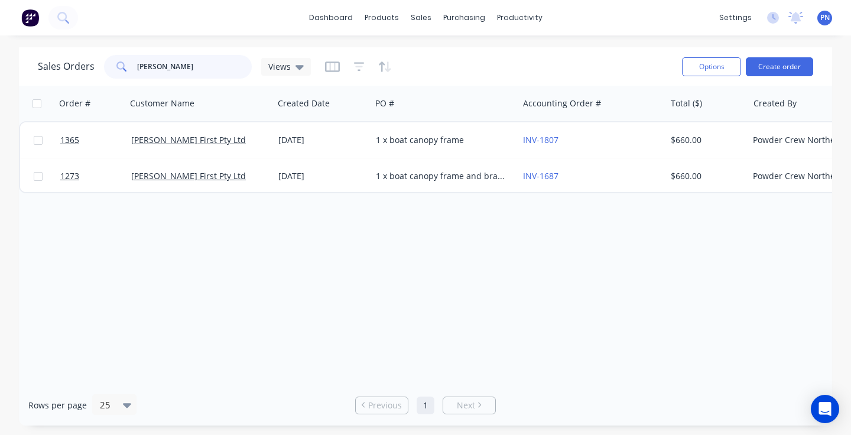
click at [226, 59] on input "[PERSON_NAME]" at bounding box center [194, 67] width 115 height 24
click at [226, 60] on input "[PERSON_NAME]" at bounding box center [194, 67] width 115 height 24
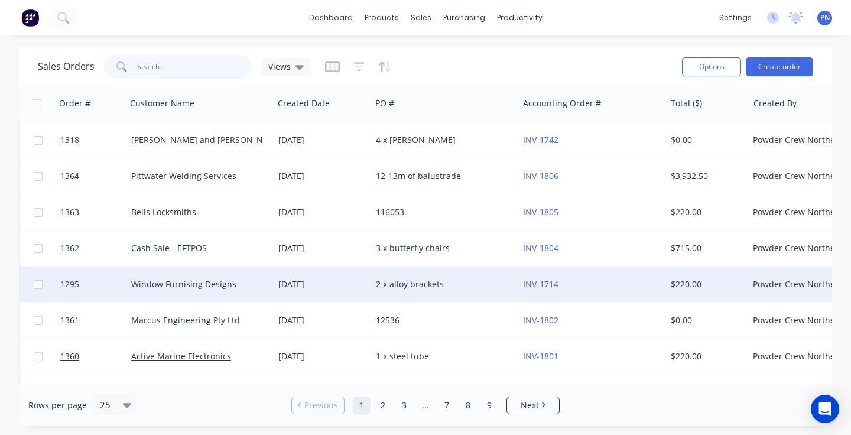
scroll to position [6, 0]
